Goal: Browse casually: Explore the website without a specific task or goal

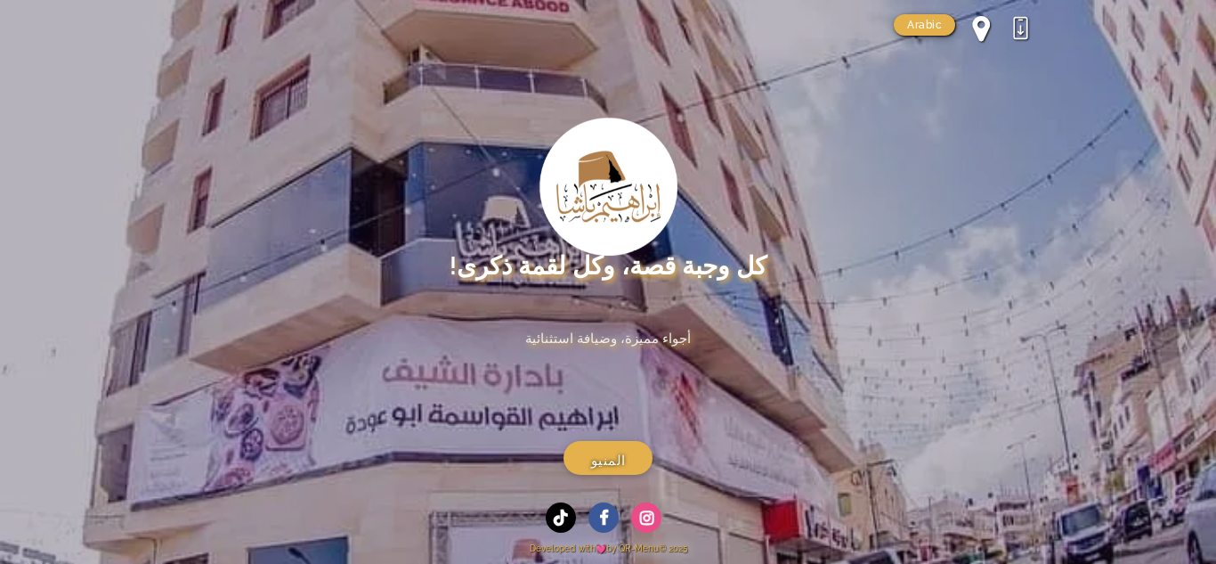
click at [982, 31] on span at bounding box center [981, 28] width 16 height 28
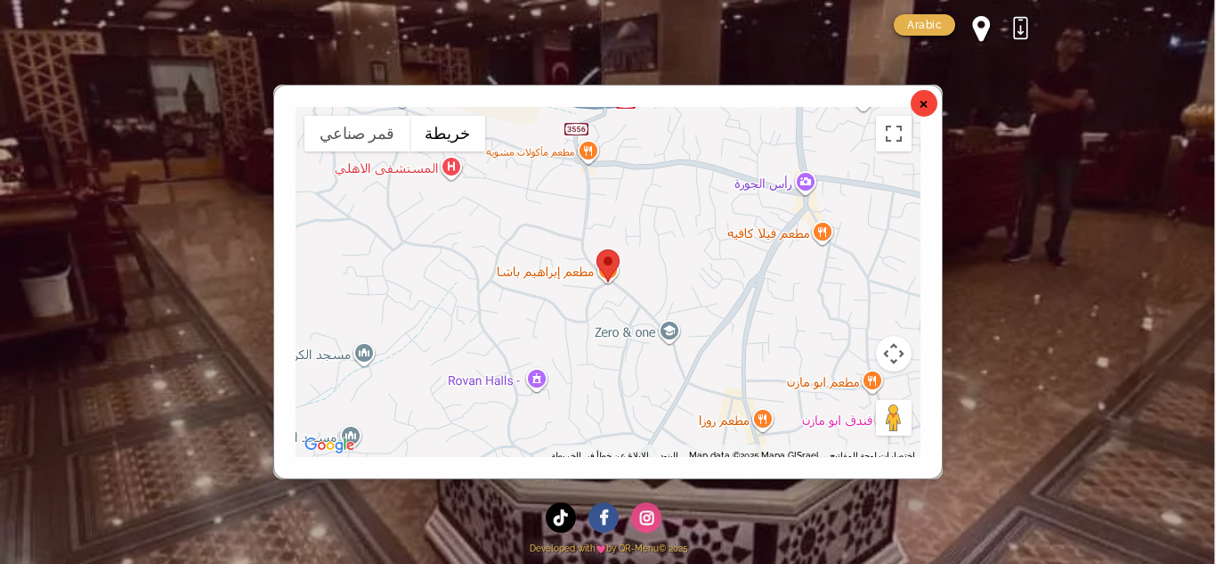
click at [923, 105] on div "×" at bounding box center [924, 103] width 27 height 27
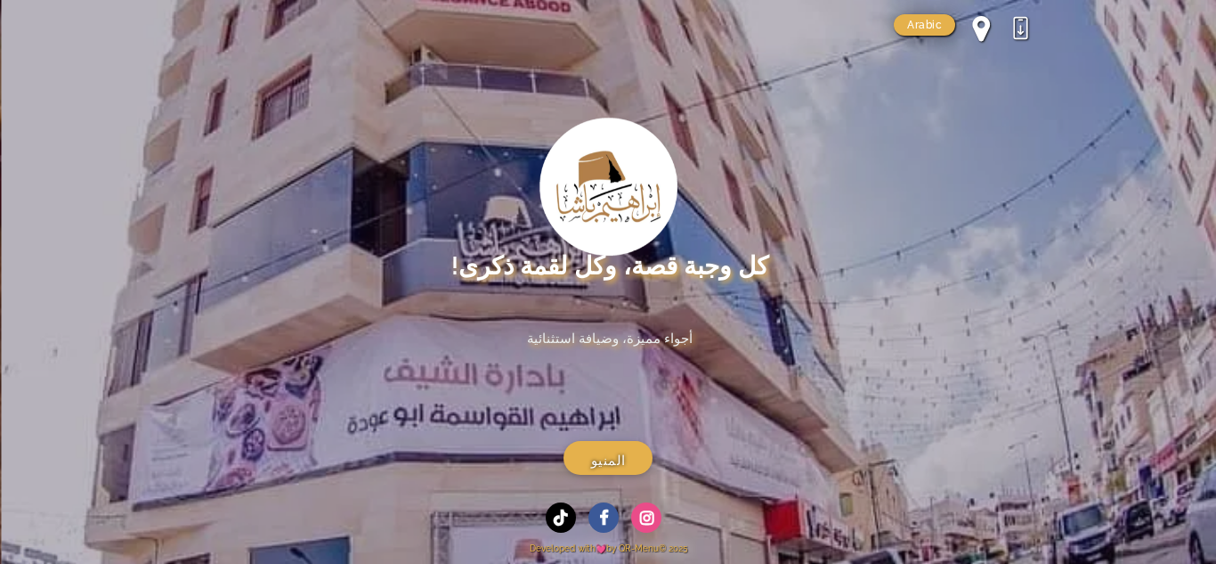
click at [915, 19] on link "Arabic" at bounding box center [924, 24] width 61 height 21
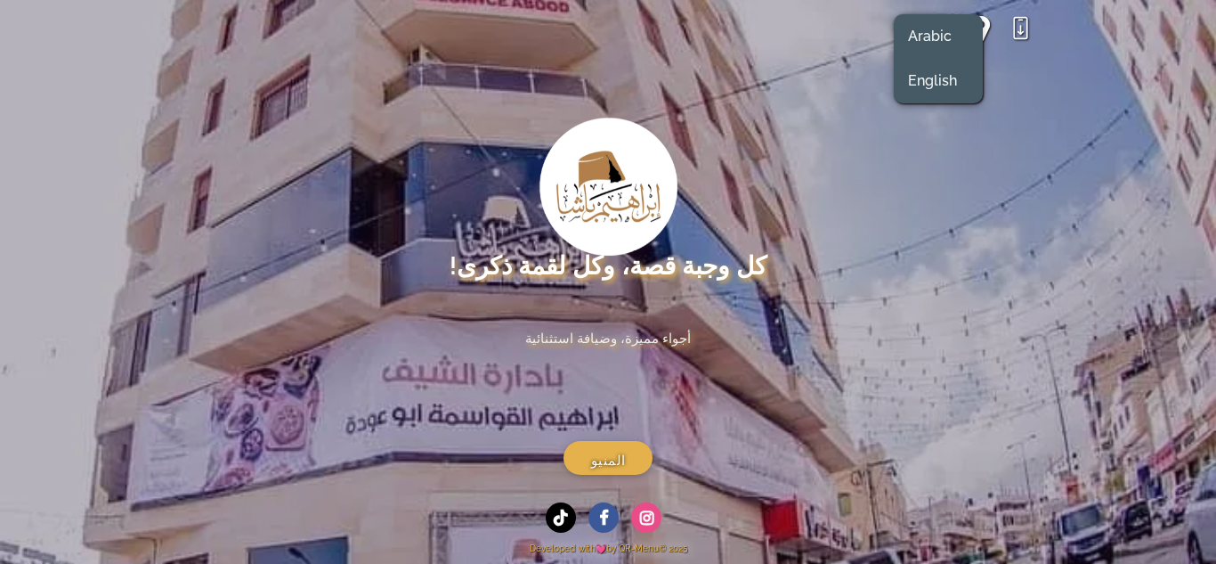
click at [1019, 38] on div at bounding box center [1020, 27] width 28 height 28
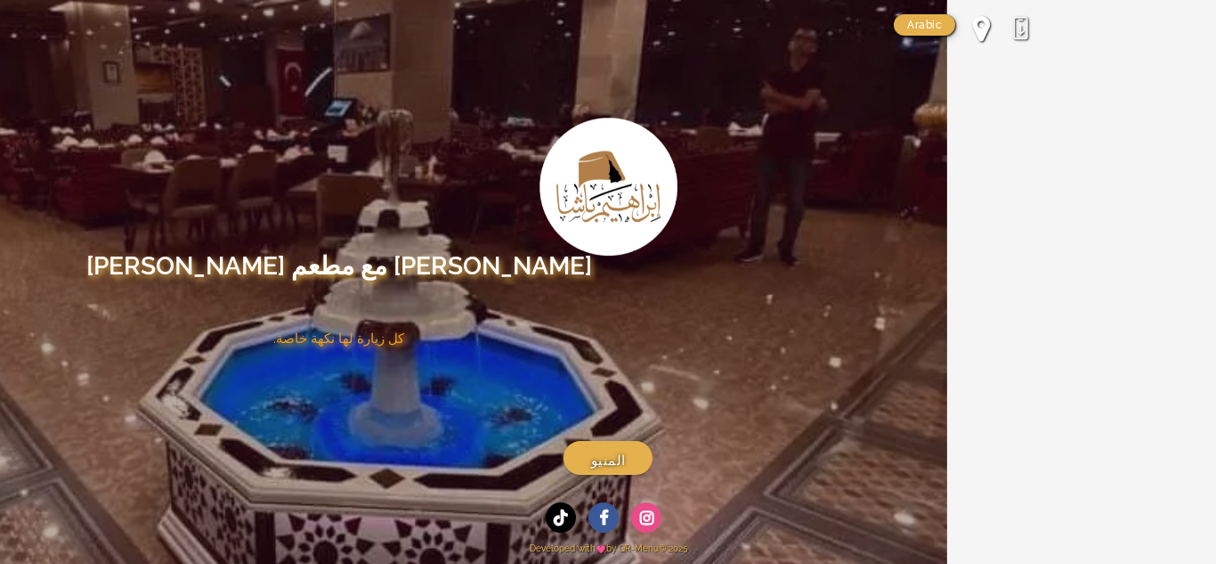
click at [613, 453] on span "المنيو" at bounding box center [608, 461] width 35 height 22
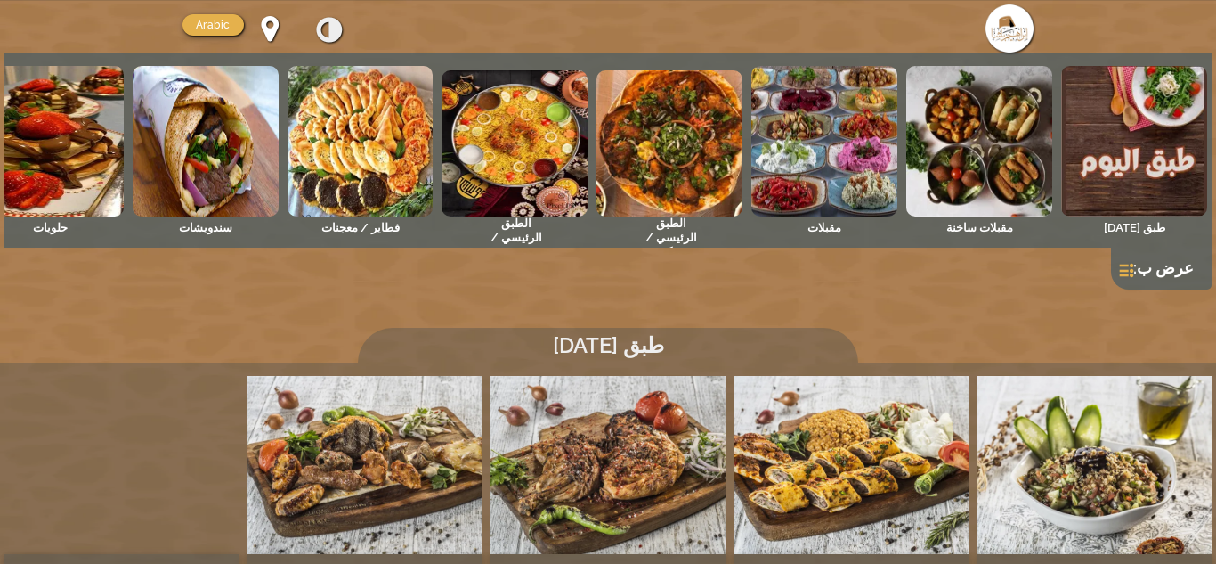
click at [1124, 147] on img at bounding box center [1134, 141] width 146 height 150
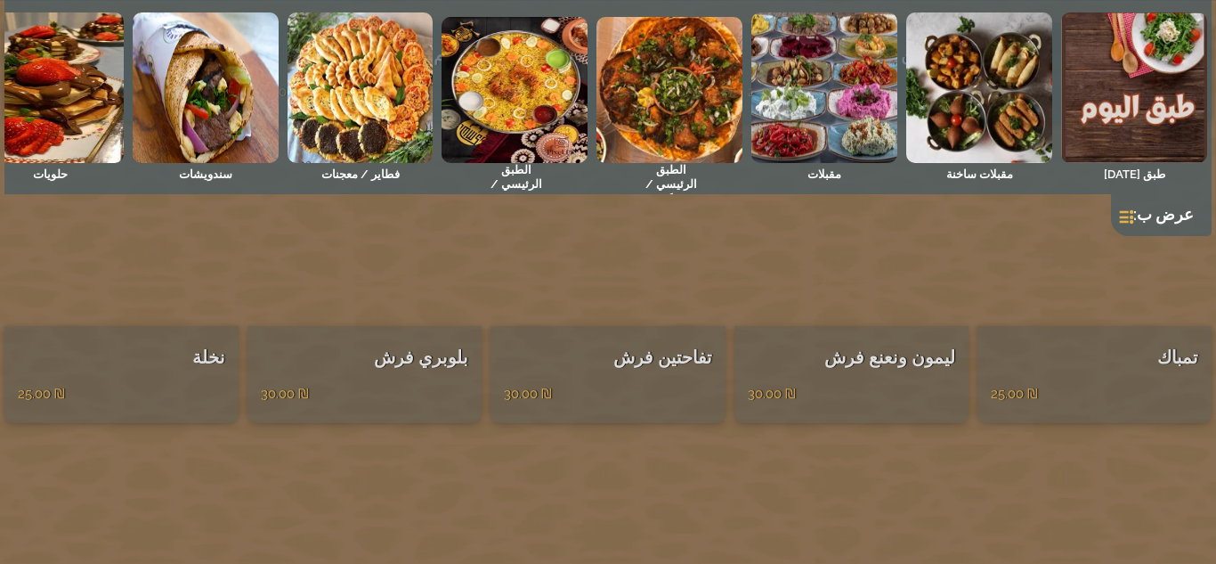
scroll to position [10212, 0]
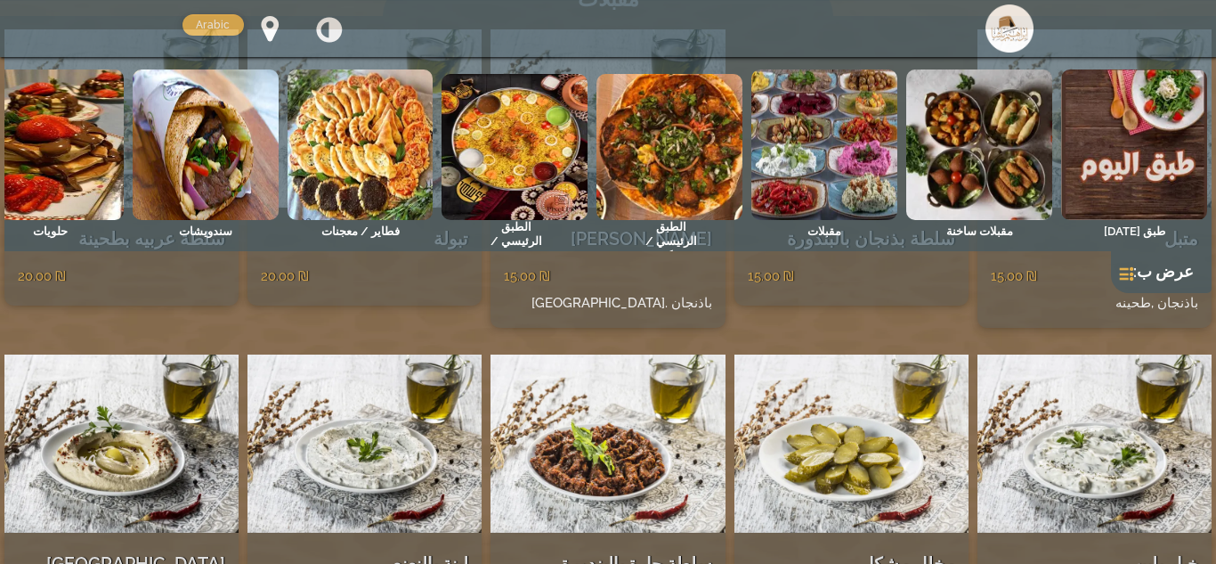
click at [71, 141] on img at bounding box center [51, 144] width 146 height 150
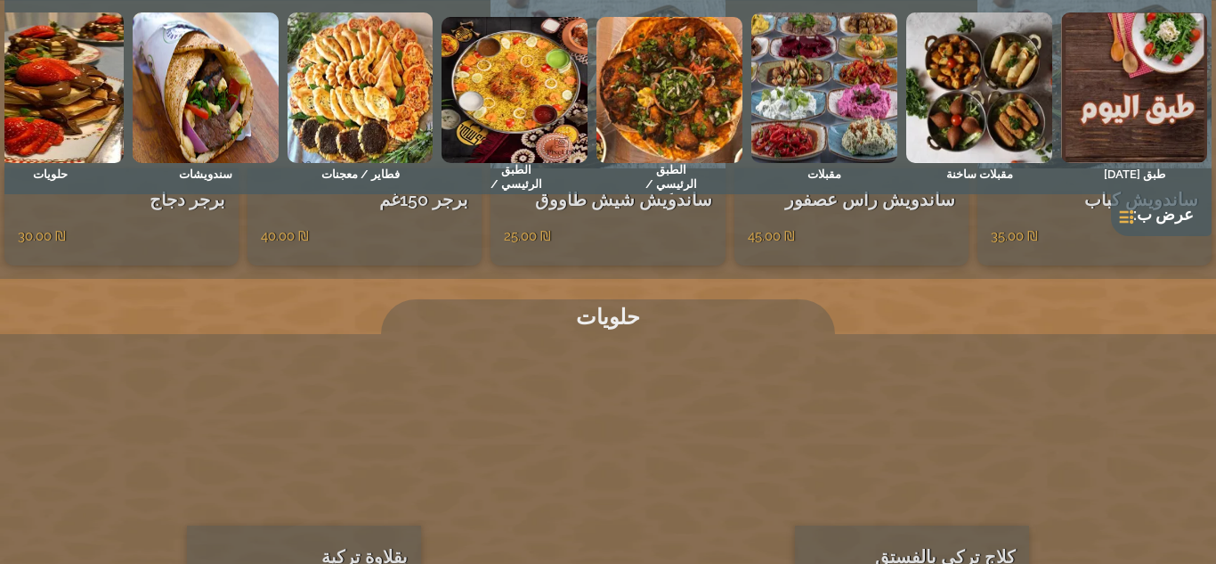
scroll to position [6545, 0]
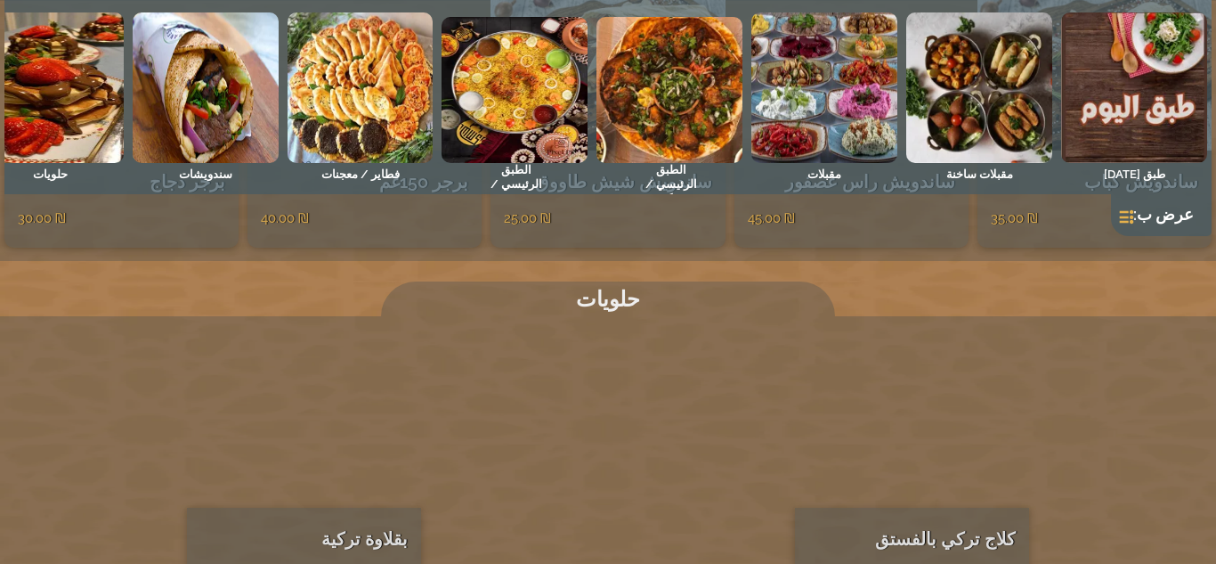
click at [55, 111] on img at bounding box center [51, 87] width 146 height 150
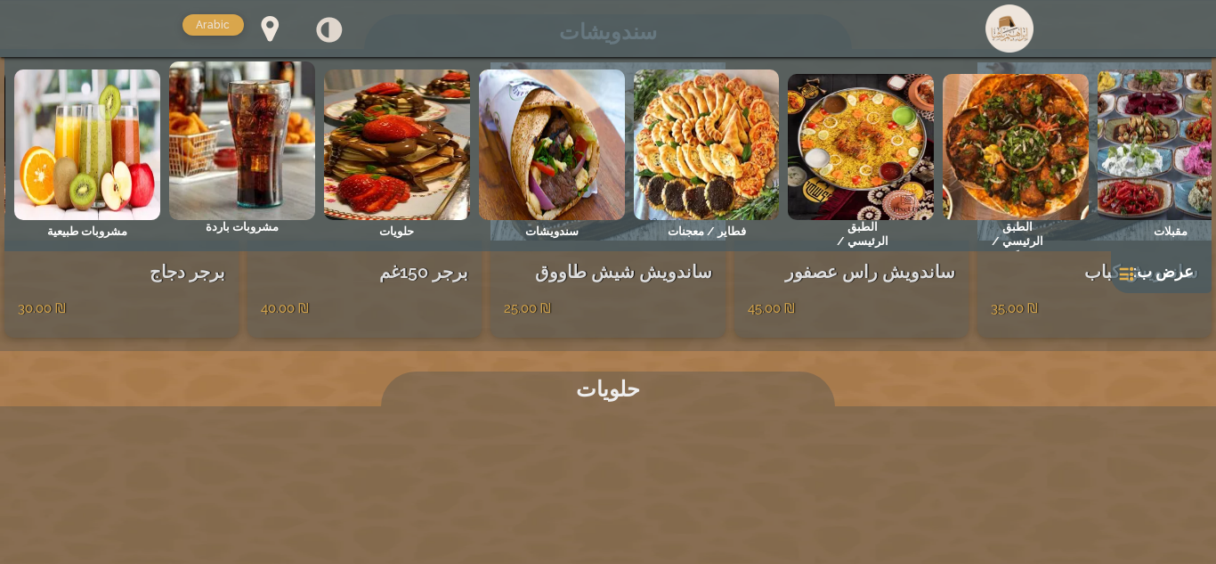
scroll to position [0, 1]
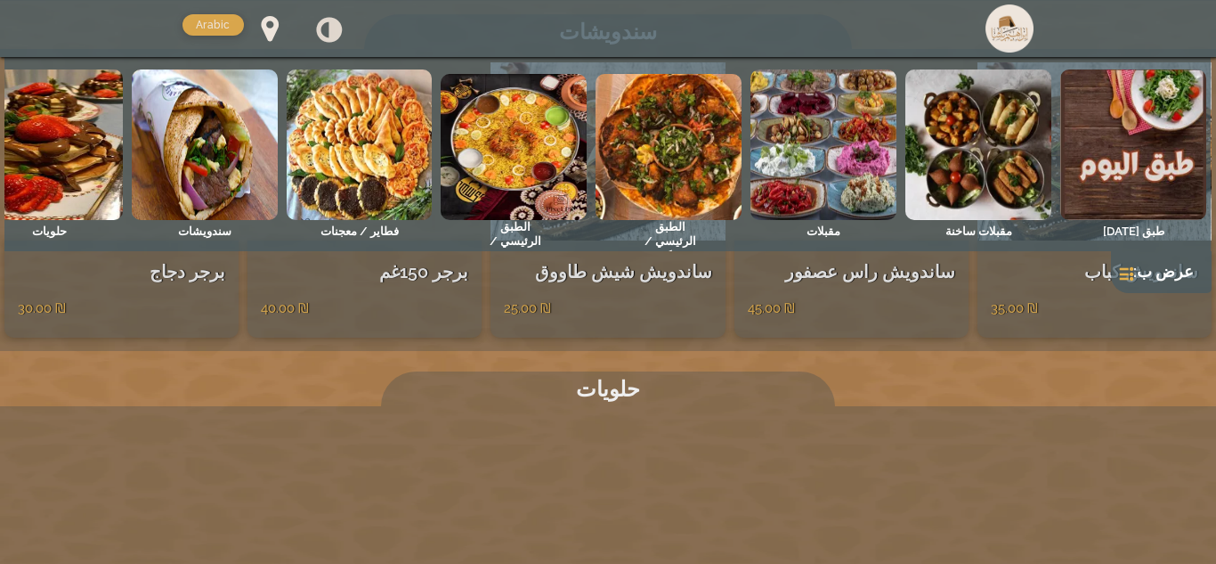
click at [1020, 165] on img at bounding box center [978, 144] width 146 height 150
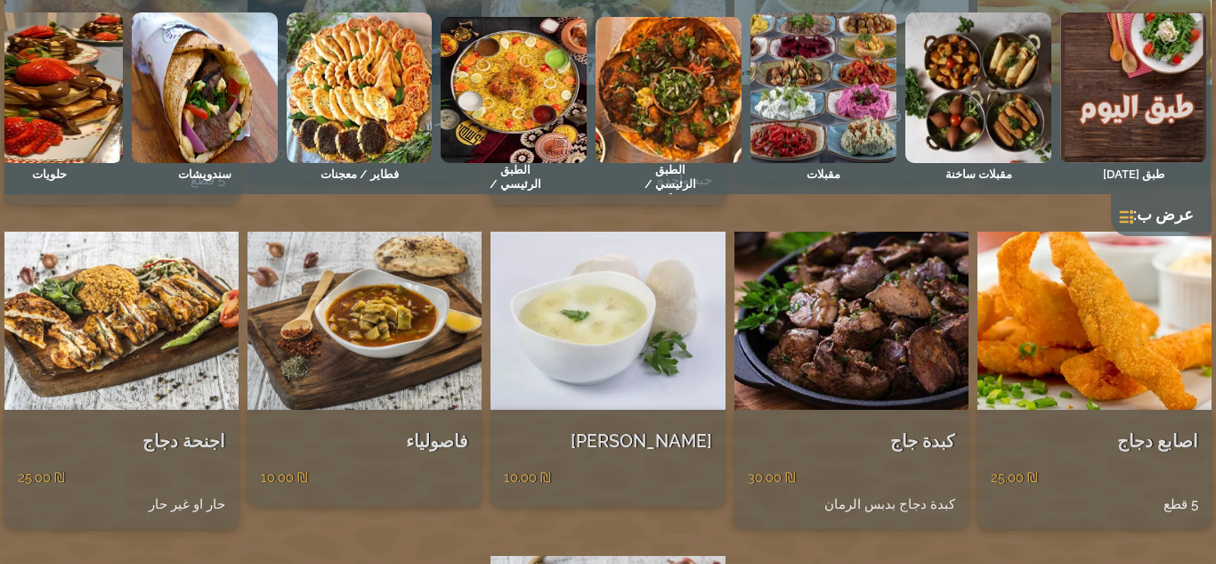
scroll to position [1190, 0]
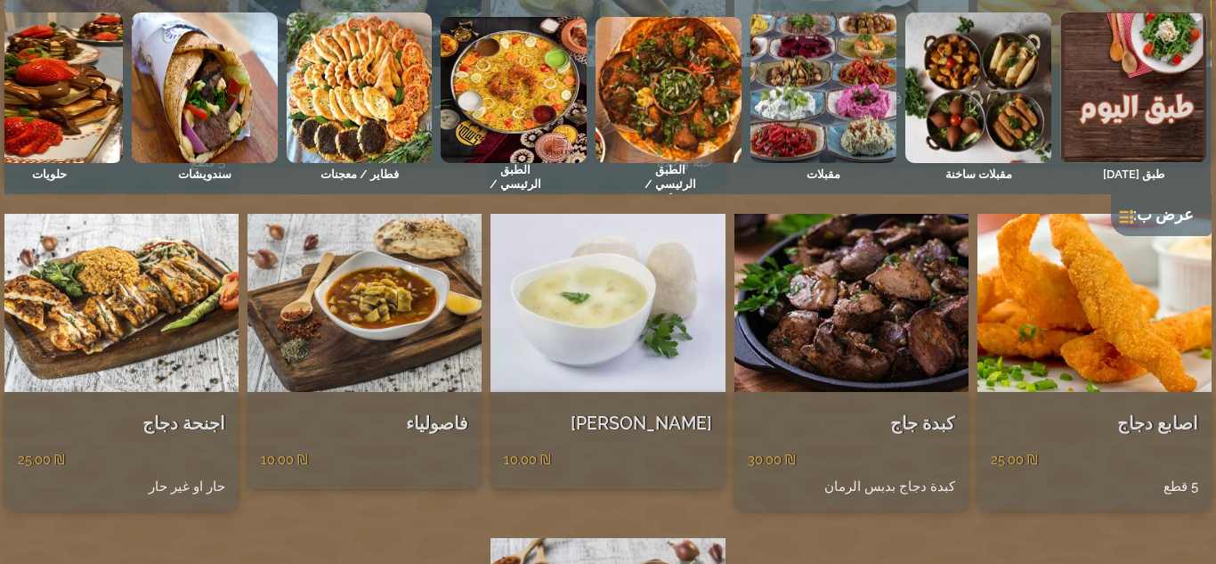
click at [837, 94] on img at bounding box center [824, 87] width 146 height 150
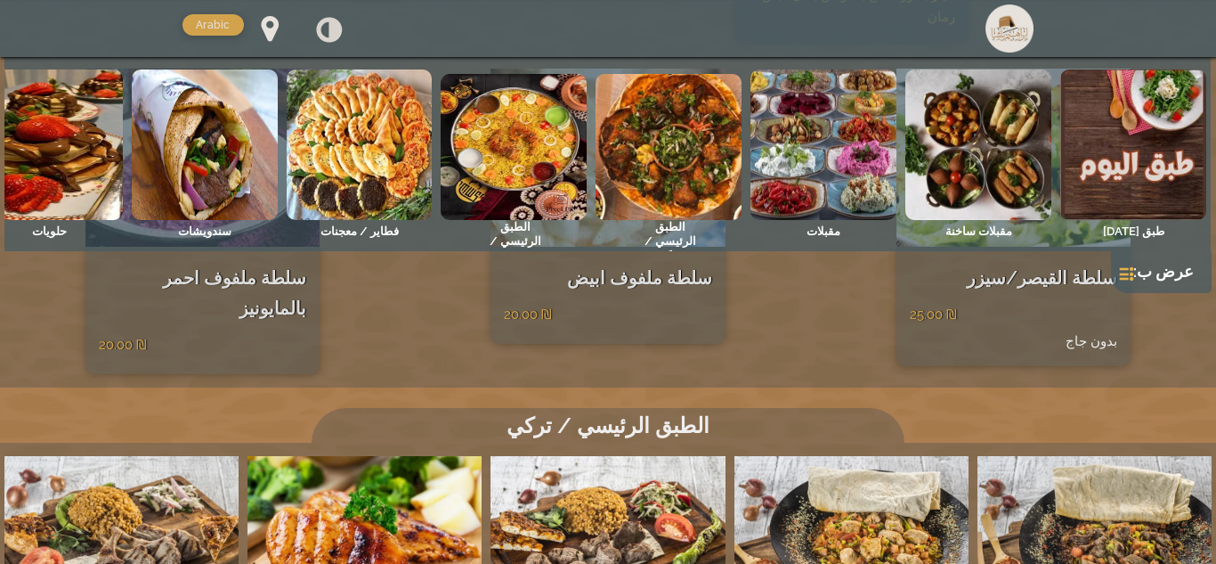
scroll to position [2922, 0]
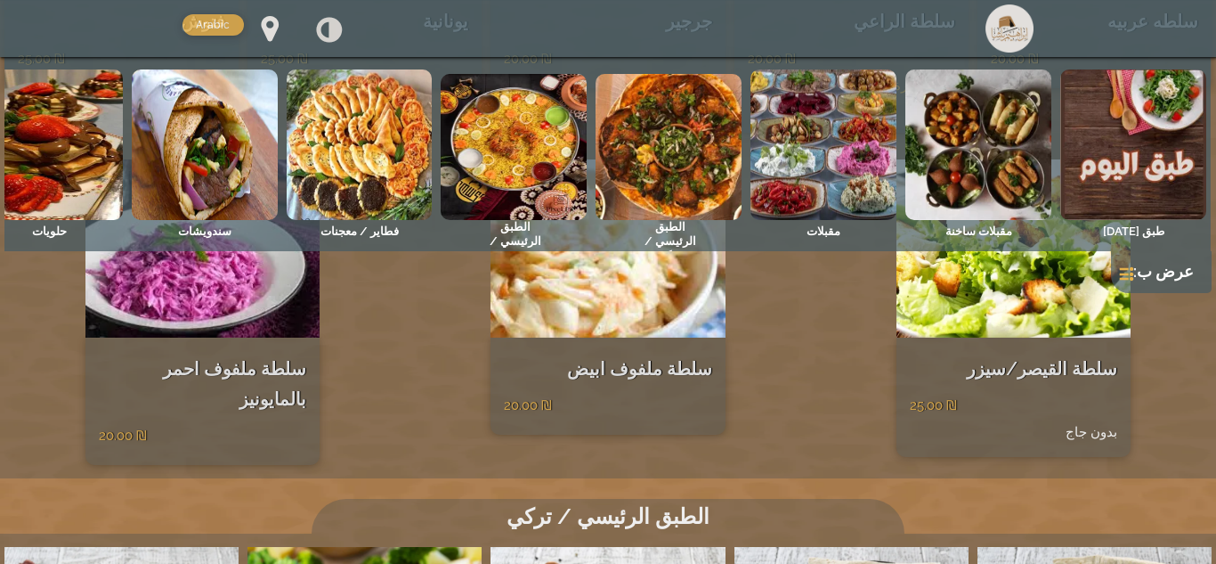
click at [684, 159] on img at bounding box center [669, 147] width 146 height 146
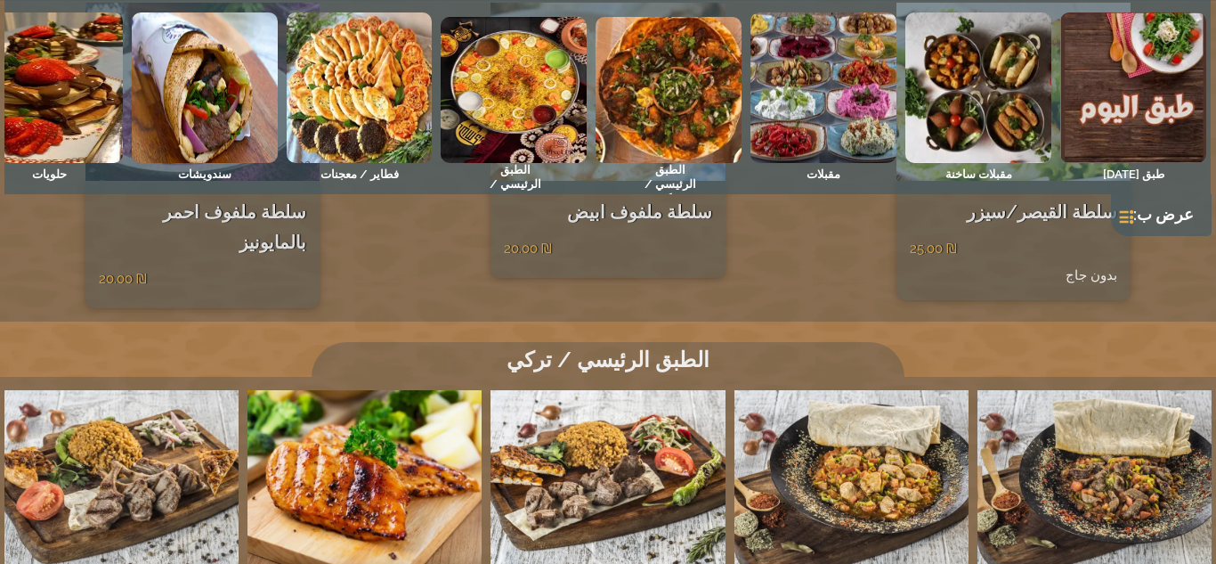
scroll to position [3080, 0]
click at [526, 50] on img at bounding box center [514, 90] width 146 height 146
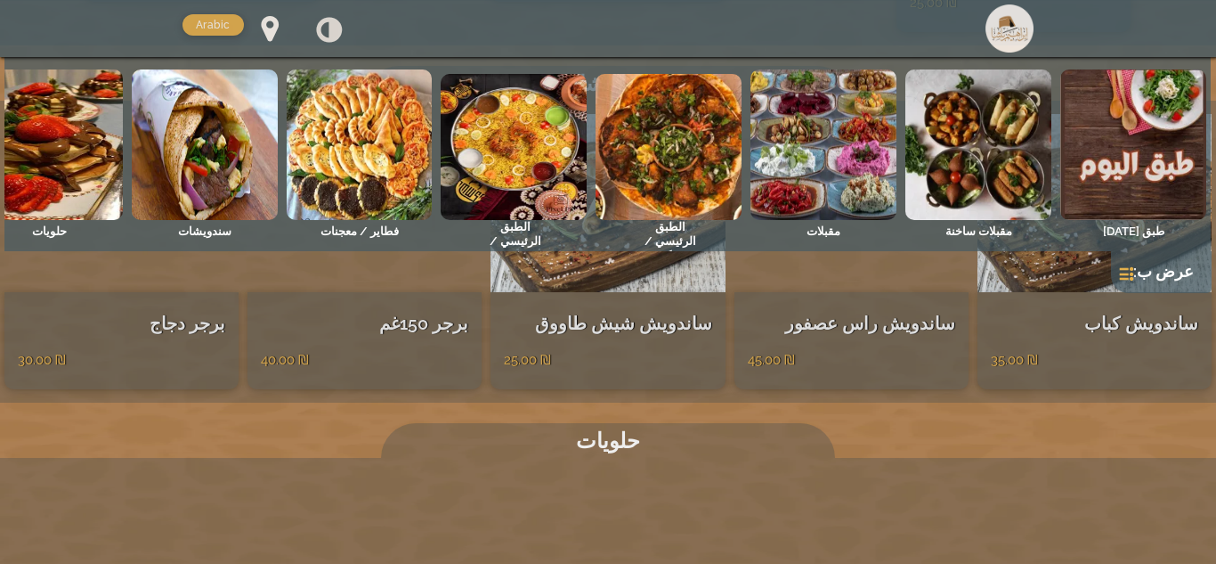
scroll to position [6187, 0]
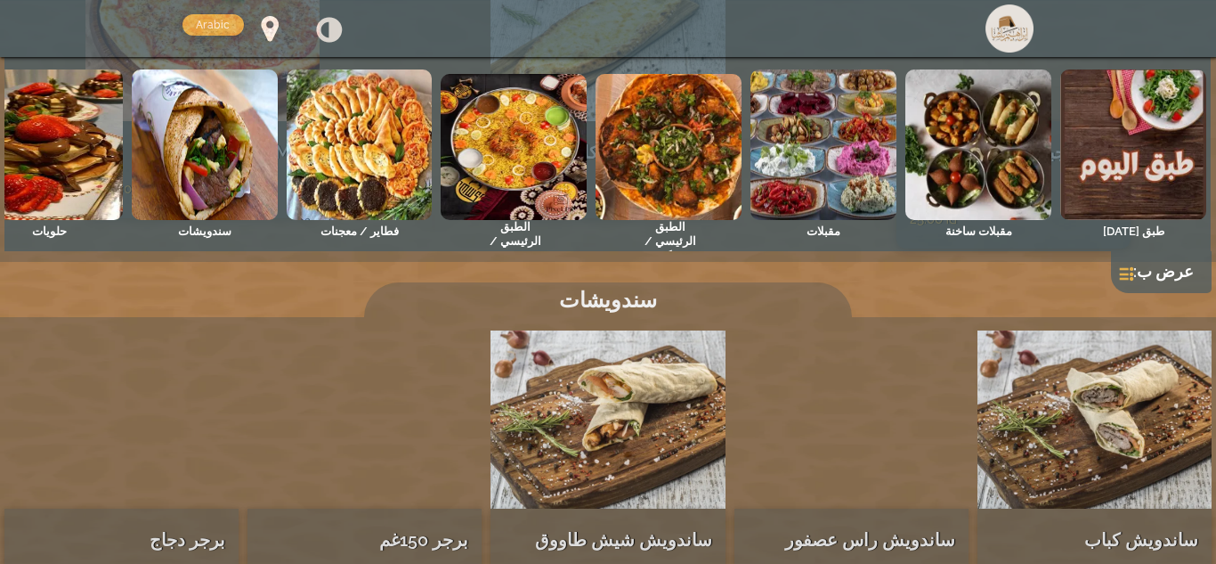
click at [666, 146] on img at bounding box center [669, 147] width 146 height 146
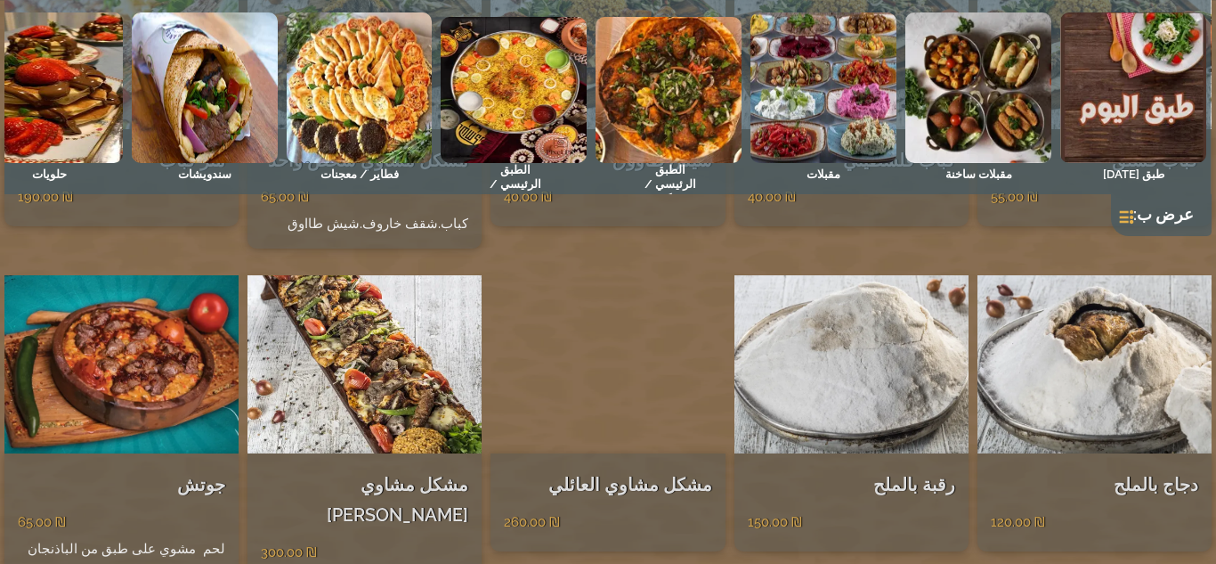
scroll to position [4180, 0]
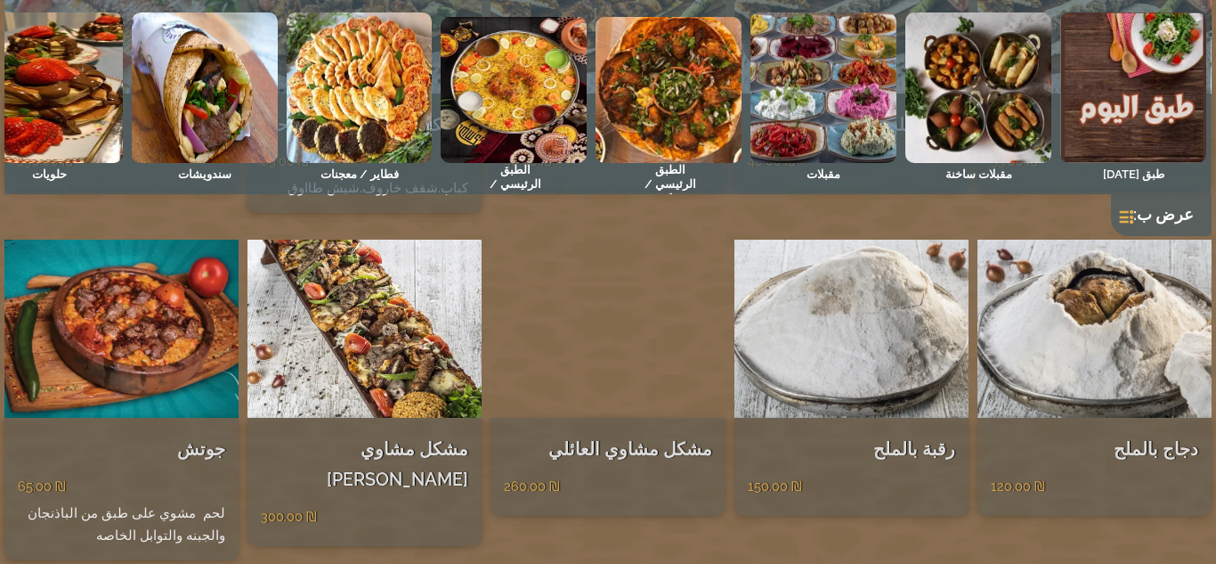
click at [140, 297] on img at bounding box center [121, 328] width 234 height 178
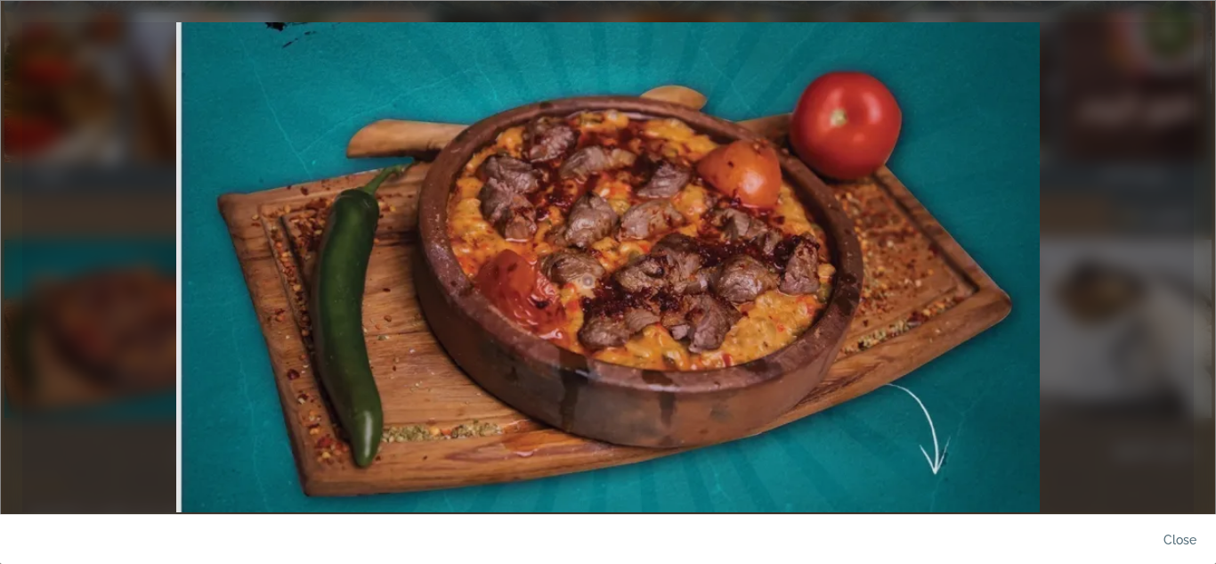
click at [680, 279] on link at bounding box center [608, 267] width 1172 height 490
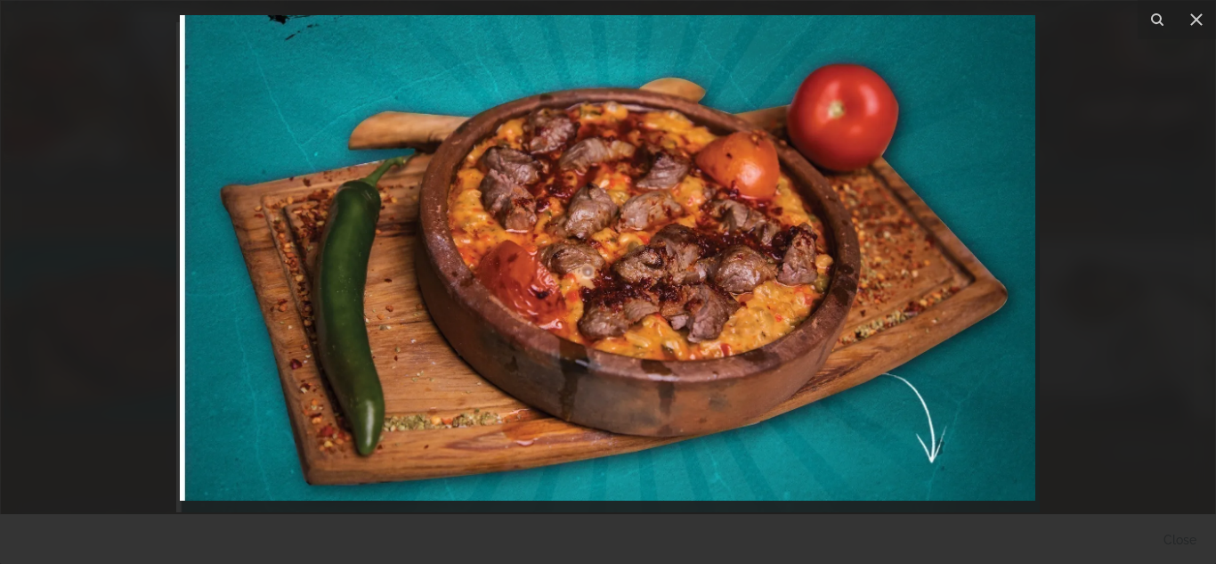
drag, startPoint x: 1083, startPoint y: 124, endPoint x: 1152, endPoint y: 91, distance: 76.9
click at [1152, 91] on div at bounding box center [608, 258] width 1216 height 564
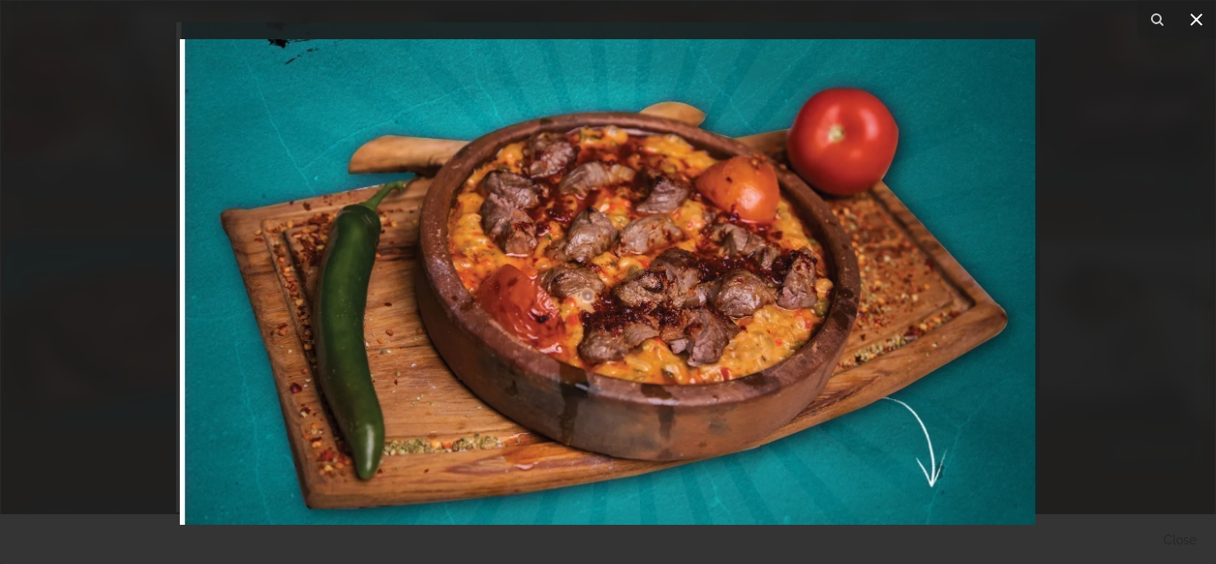
click at [1194, 25] on icon at bounding box center [1196, 19] width 21 height 21
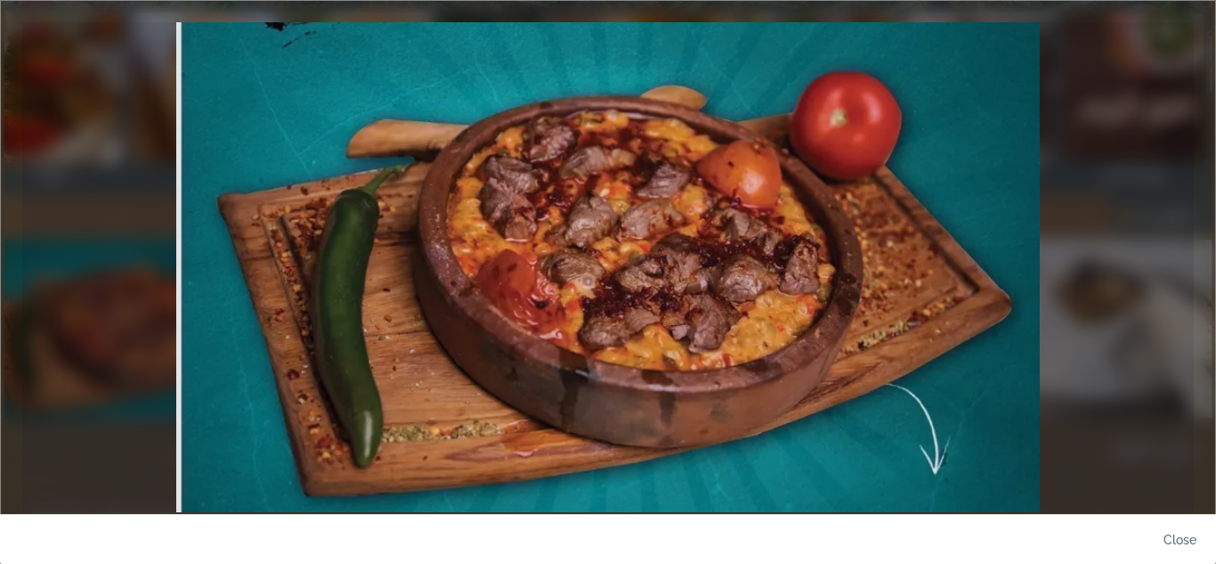
click at [1173, 46] on link at bounding box center [608, 267] width 1172 height 490
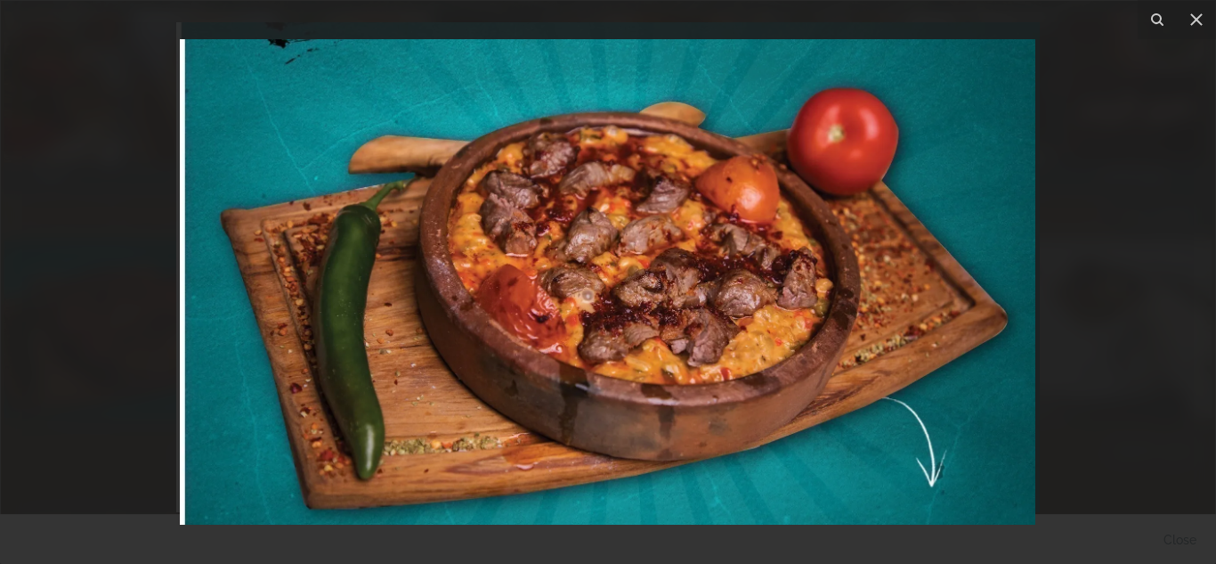
click at [25, 54] on div at bounding box center [608, 282] width 1216 height 564
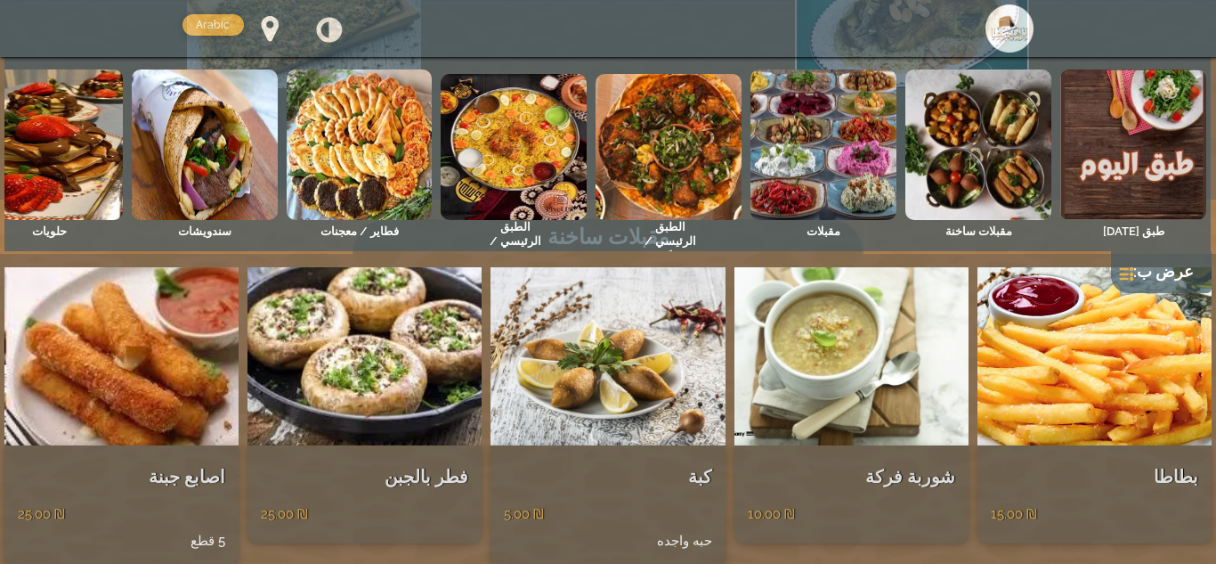
scroll to position [740, 0]
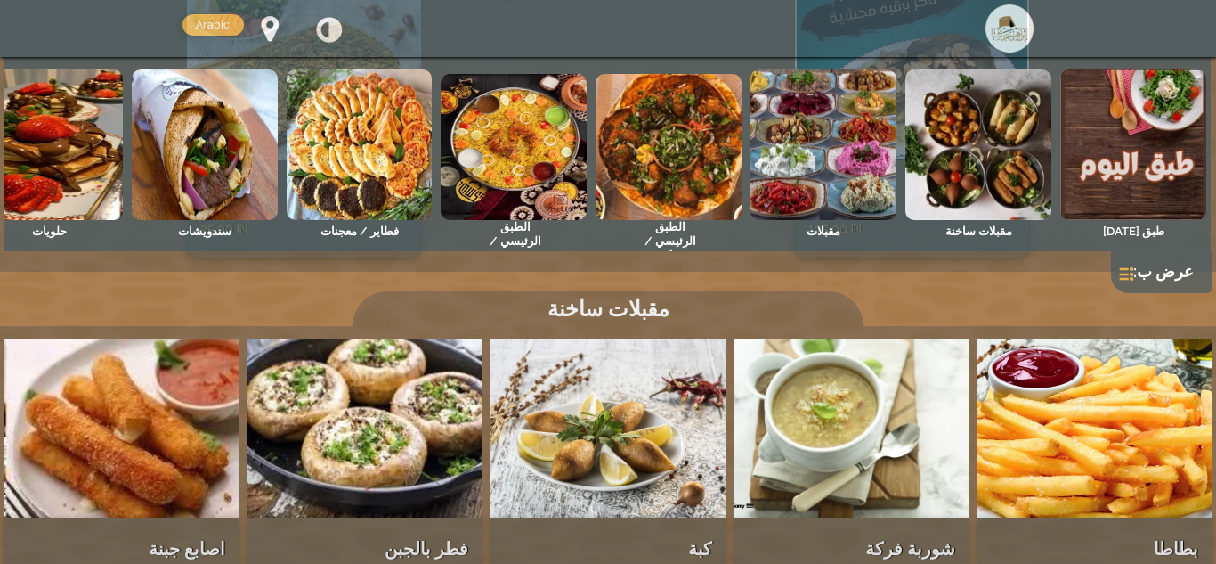
click at [797, 166] on img at bounding box center [824, 144] width 146 height 150
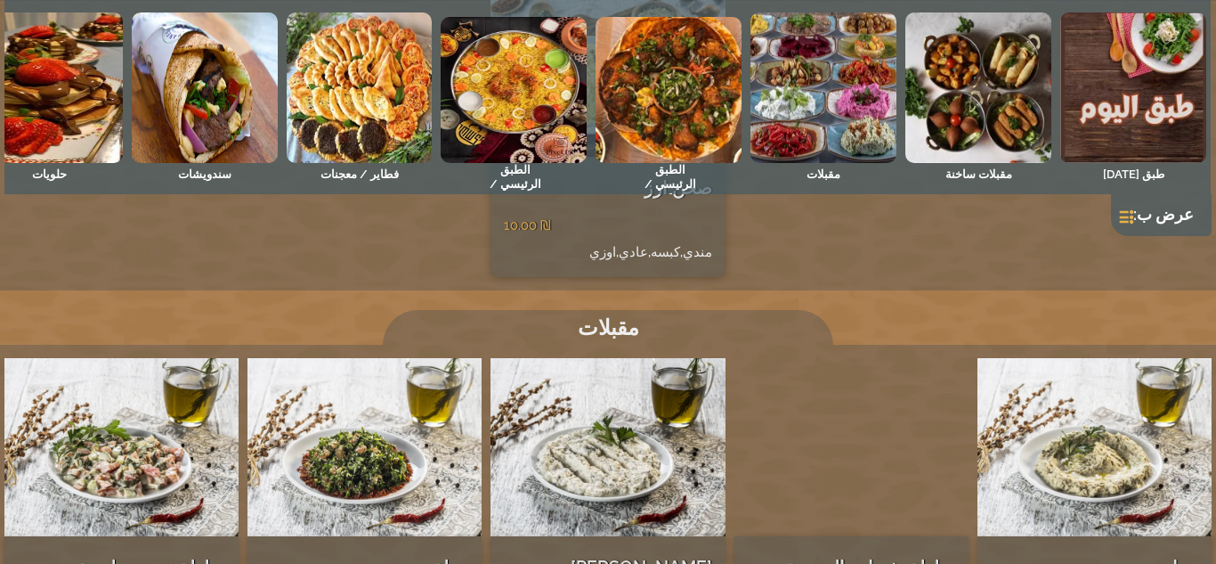
scroll to position [1857, 0]
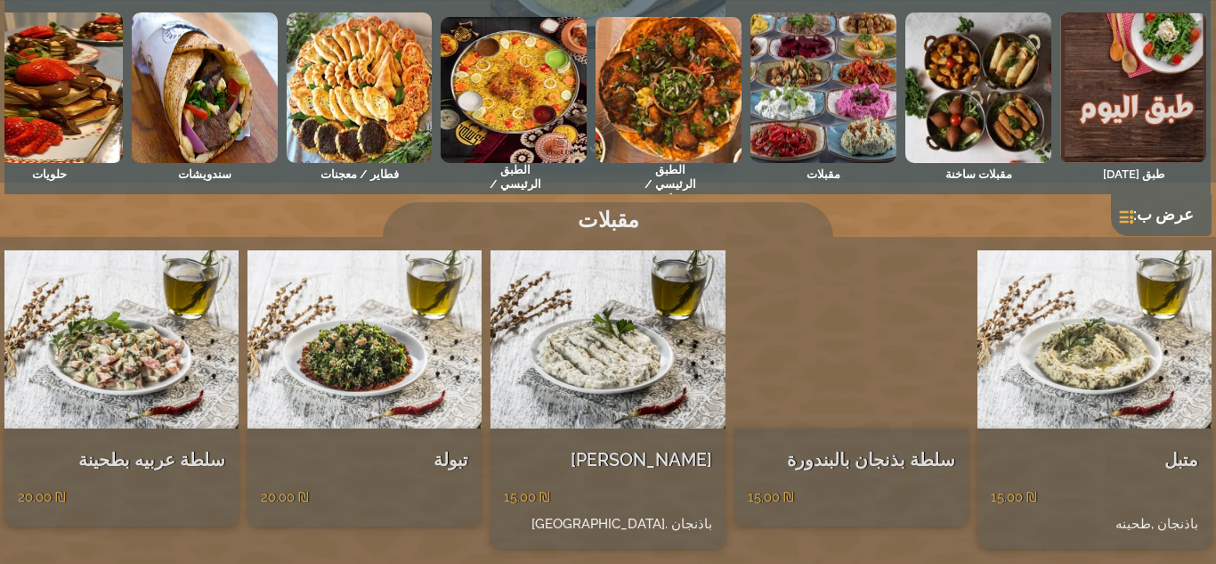
click at [424, 394] on img at bounding box center [365, 339] width 234 height 178
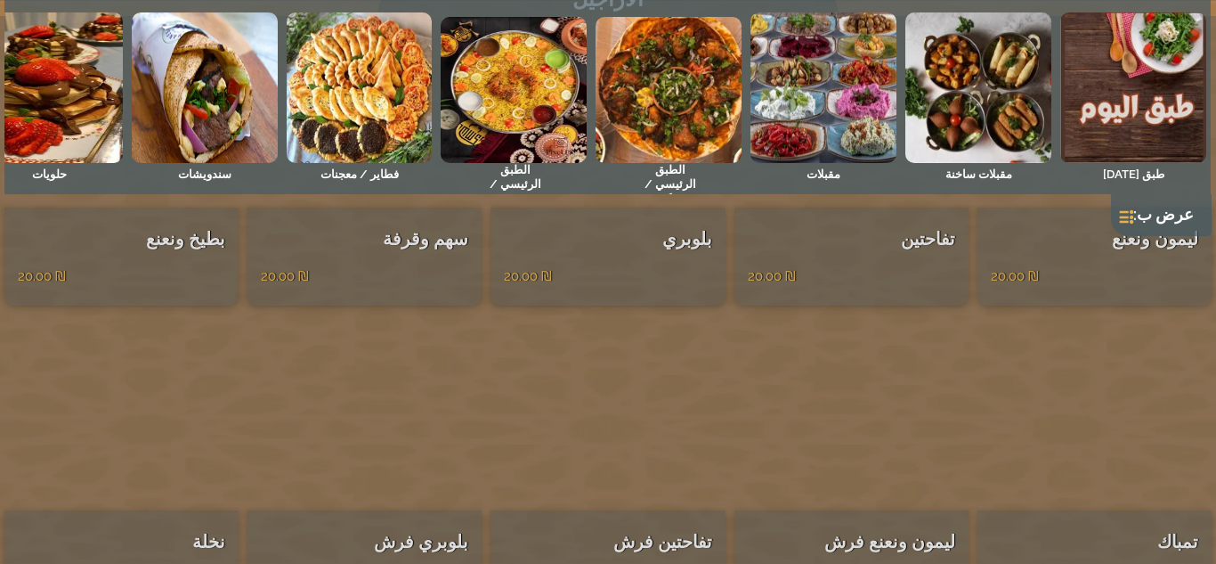
scroll to position [10212, 0]
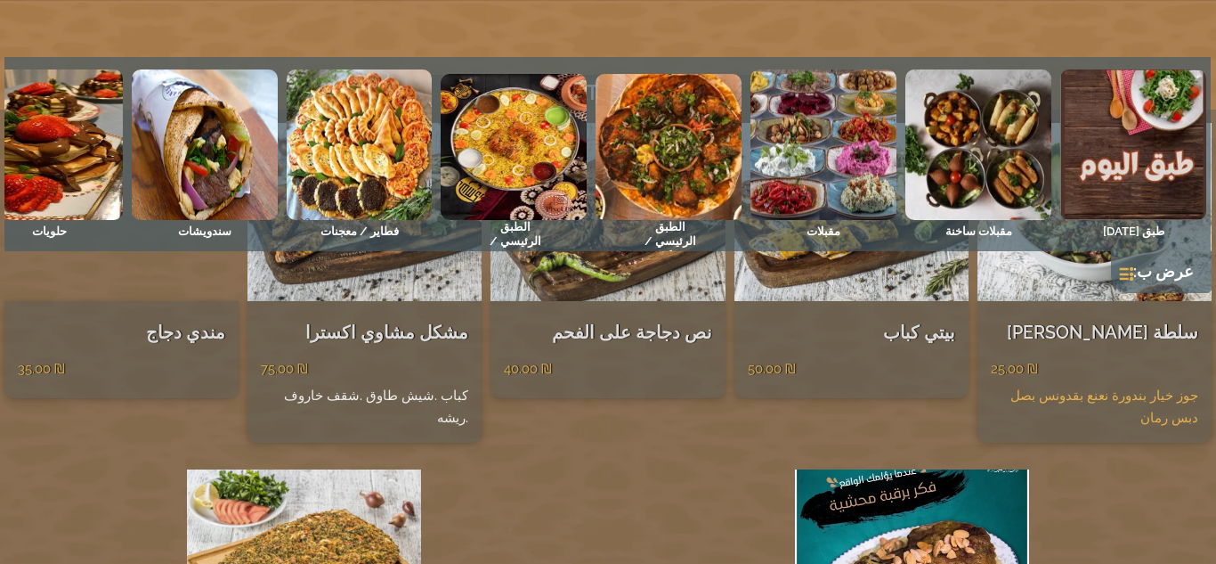
scroll to position [0, 0]
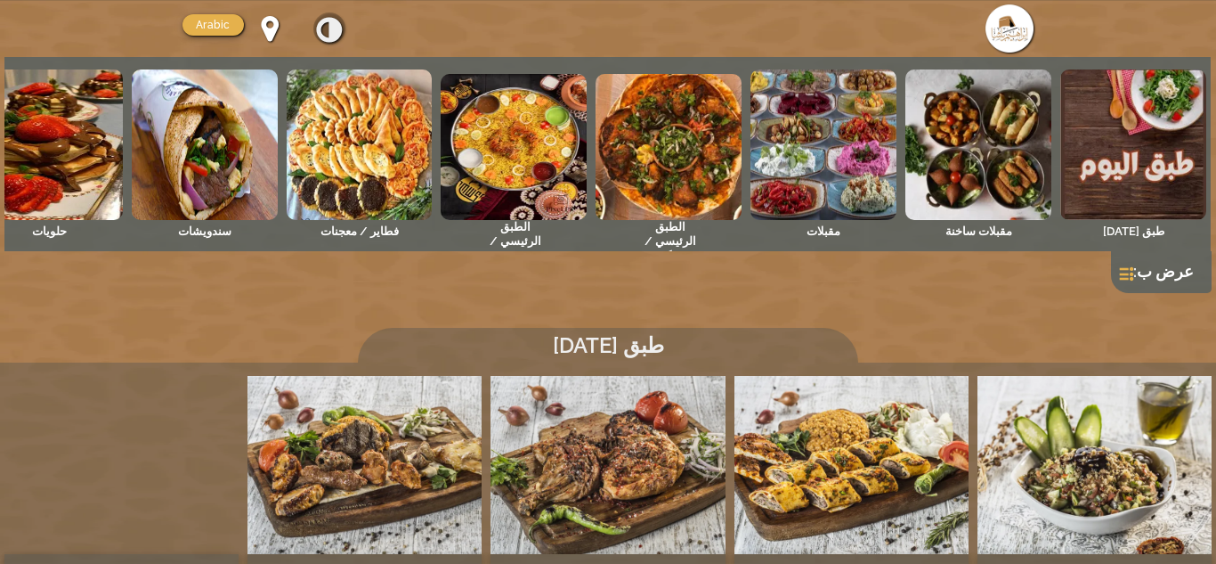
click at [338, 36] on span at bounding box center [329, 29] width 24 height 28
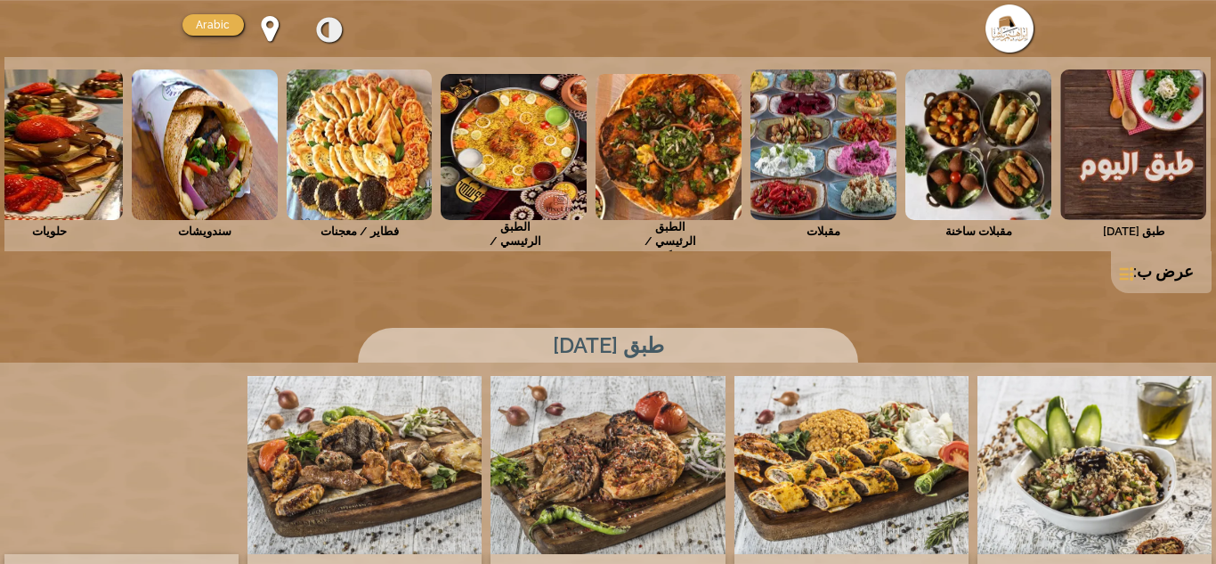
click at [338, 36] on span at bounding box center [329, 29] width 24 height 28
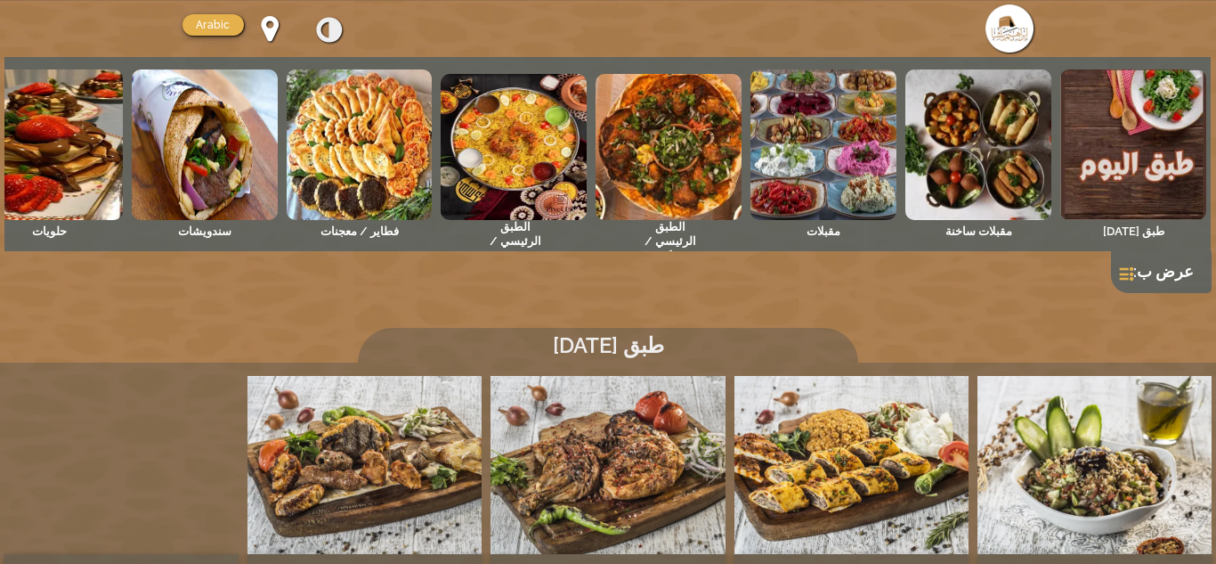
click at [338, 36] on span at bounding box center [329, 29] width 24 height 28
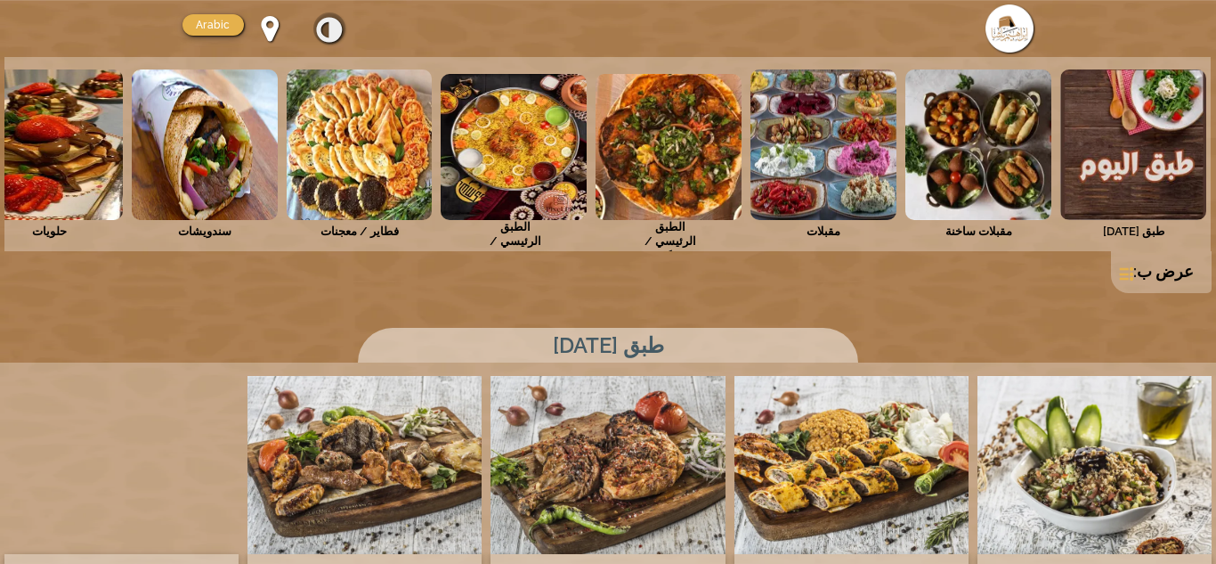
click at [329, 25] on span at bounding box center [329, 29] width 24 height 28
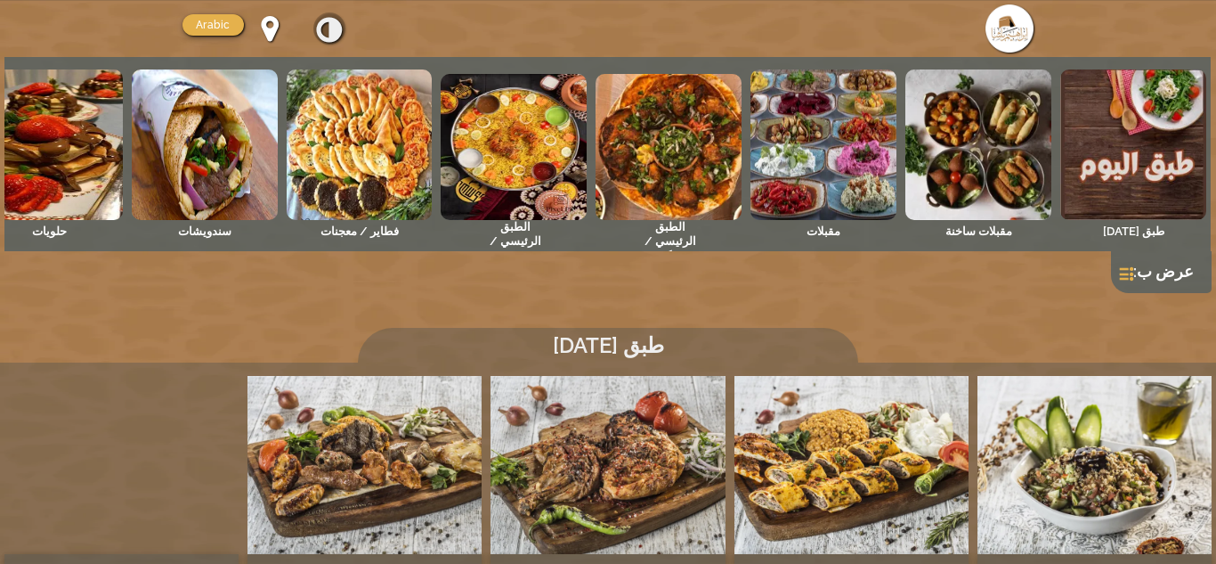
click at [336, 28] on span at bounding box center [329, 29] width 24 height 28
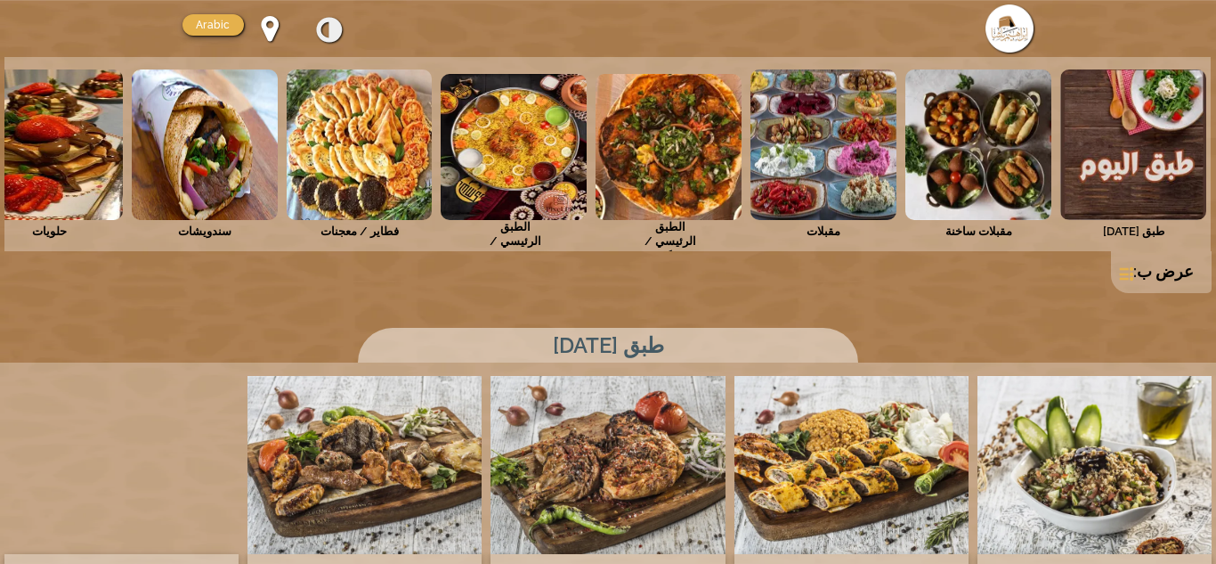
click at [1011, 37] on img at bounding box center [1010, 28] width 48 height 48
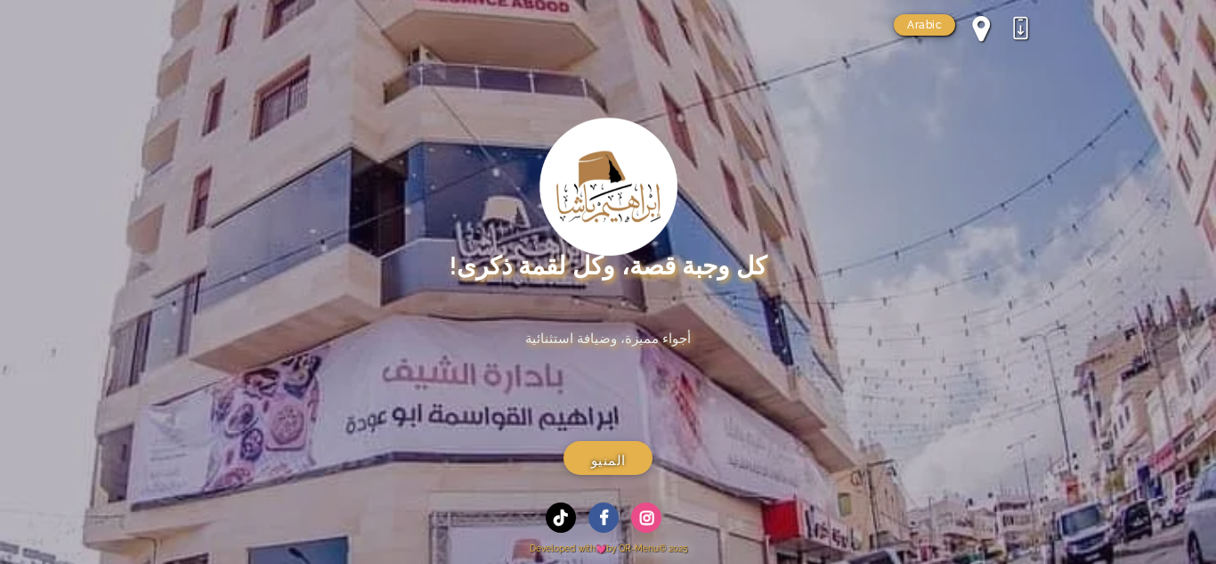
drag, startPoint x: 1047, startPoint y: 316, endPoint x: 1035, endPoint y: 272, distance: 46.0
click at [1035, 272] on main "خليك باشا مع مطعم ابراهيم باشا كل زيارة لها نكهة خاصة. كل وجبة قصة، وكل لقمة ذك…" at bounding box center [608, 246] width 1216 height 493
